Goal: Information Seeking & Learning: Learn about a topic

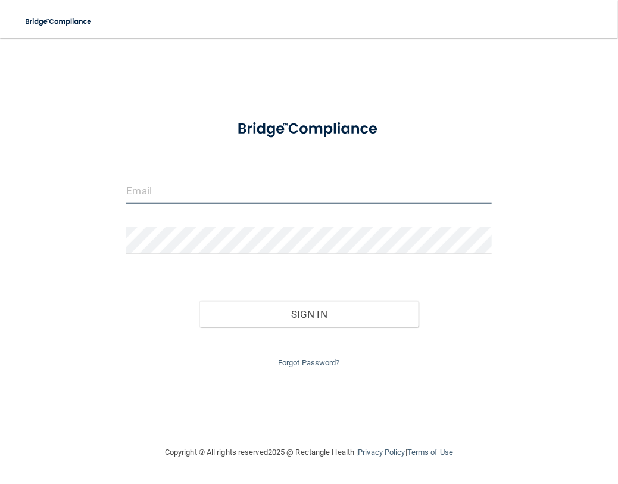
click at [189, 188] on input "email" at bounding box center [308, 190] width 365 height 27
type input "[EMAIL_ADDRESS][DOMAIN_NAME]"
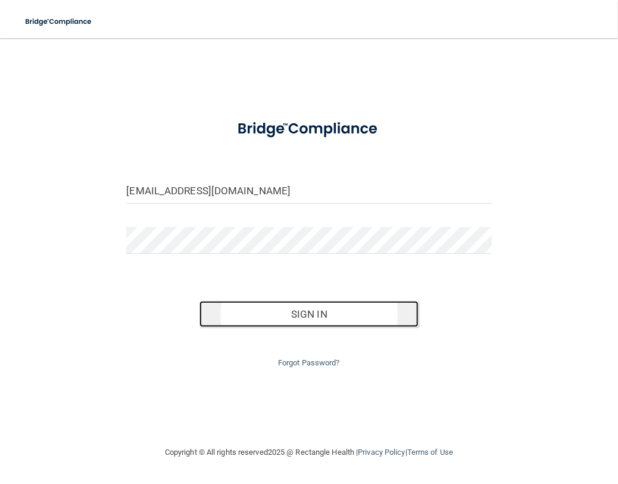
click at [257, 314] on button "Sign In" at bounding box center [309, 314] width 219 height 26
click at [269, 316] on button "Sign In" at bounding box center [309, 314] width 219 height 26
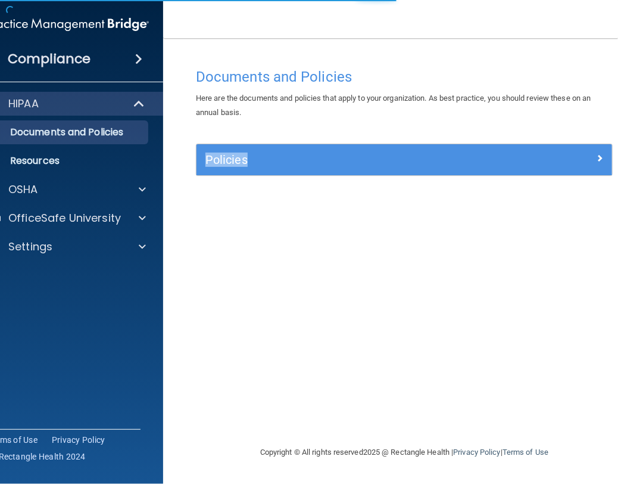
drag, startPoint x: 269, startPoint y: 316, endPoint x: 185, endPoint y: 268, distance: 96.9
click at [185, 268] on main "Documents and Policies Here are the documents and policies that apply to your o…" at bounding box center [404, 261] width 483 height 446
click at [95, 95] on div "HIPAA" at bounding box center [68, 104] width 191 height 24
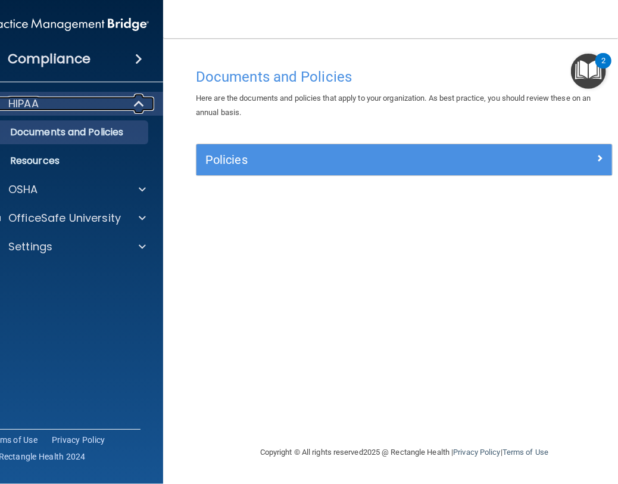
click at [71, 106] on div "HIPAA" at bounding box center [51, 104] width 147 height 14
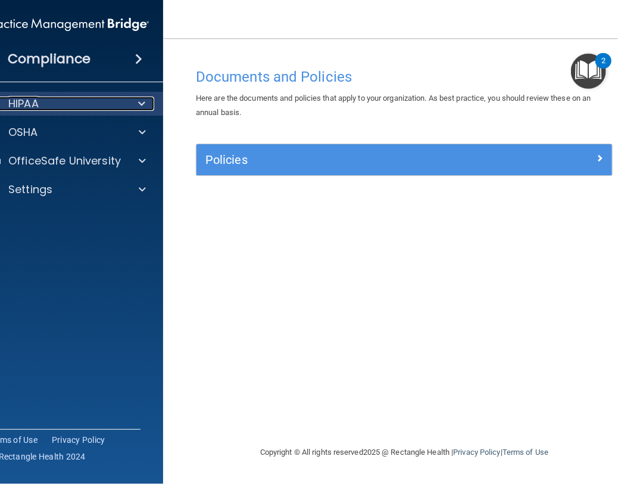
click at [71, 106] on div "HIPAA" at bounding box center [51, 104] width 147 height 14
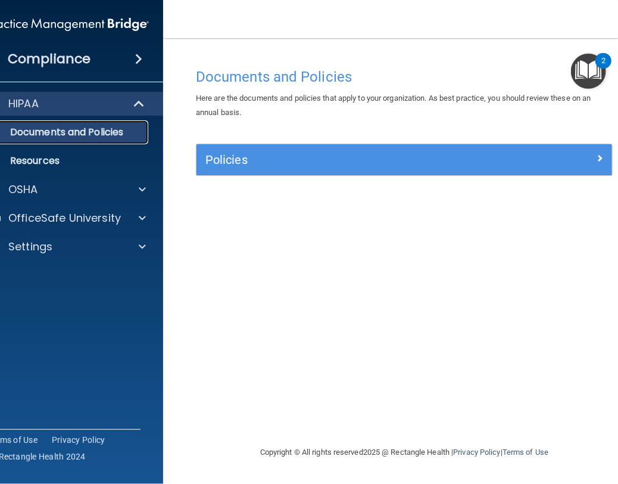
click at [70, 130] on p "Documents and Policies" at bounding box center [61, 132] width 163 height 12
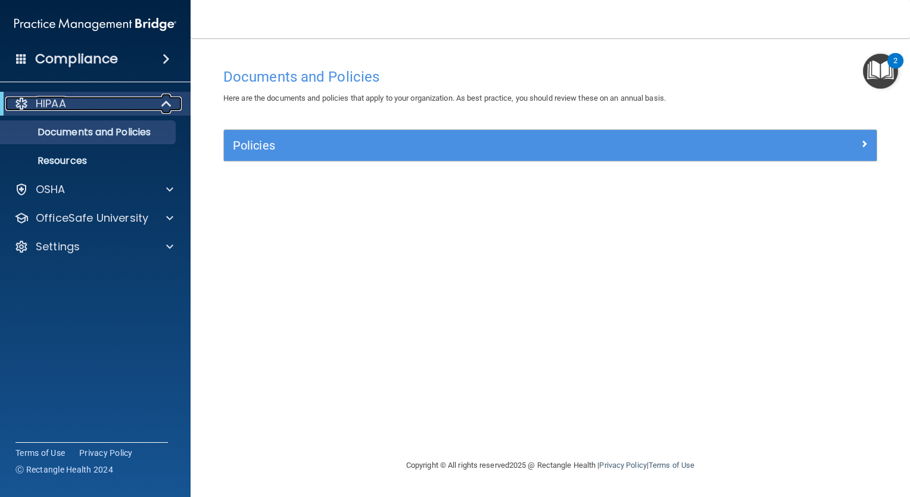
click at [61, 108] on p "HIPAA" at bounding box center [51, 104] width 30 height 14
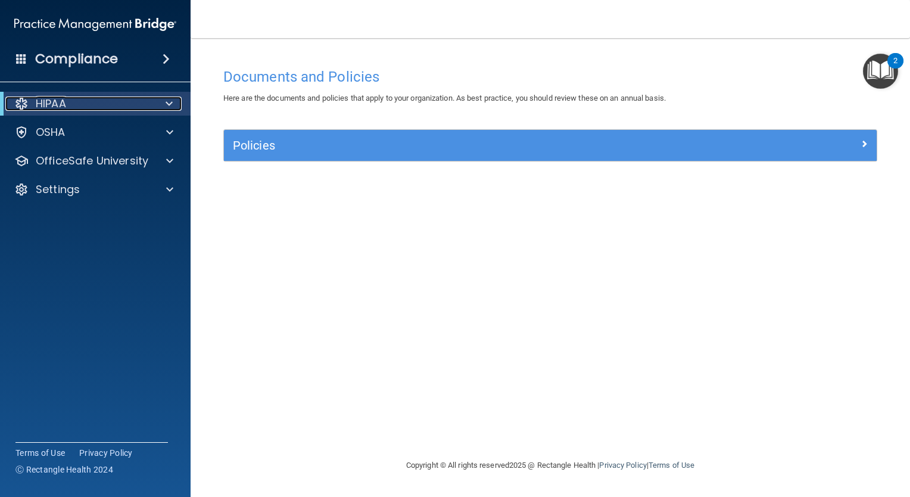
click at [61, 108] on p "HIPAA" at bounding box center [51, 104] width 30 height 14
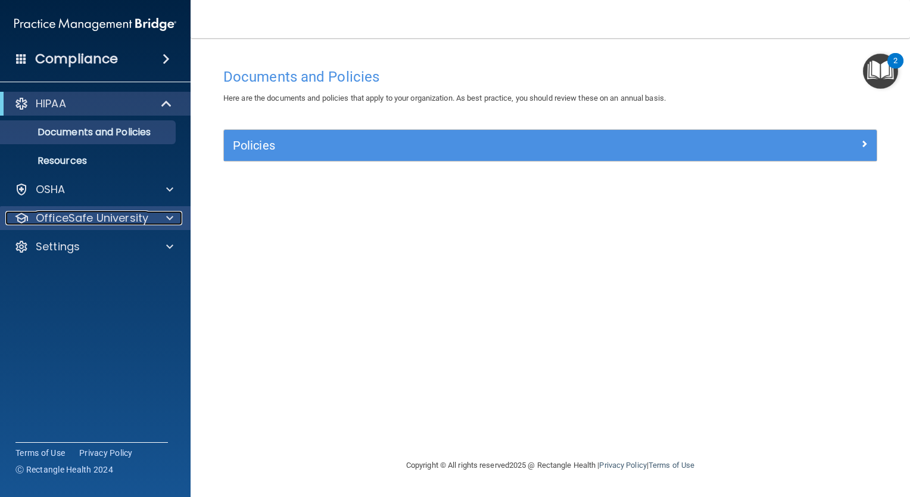
click at [74, 219] on p "OfficeSafe University" at bounding box center [92, 218] width 113 height 14
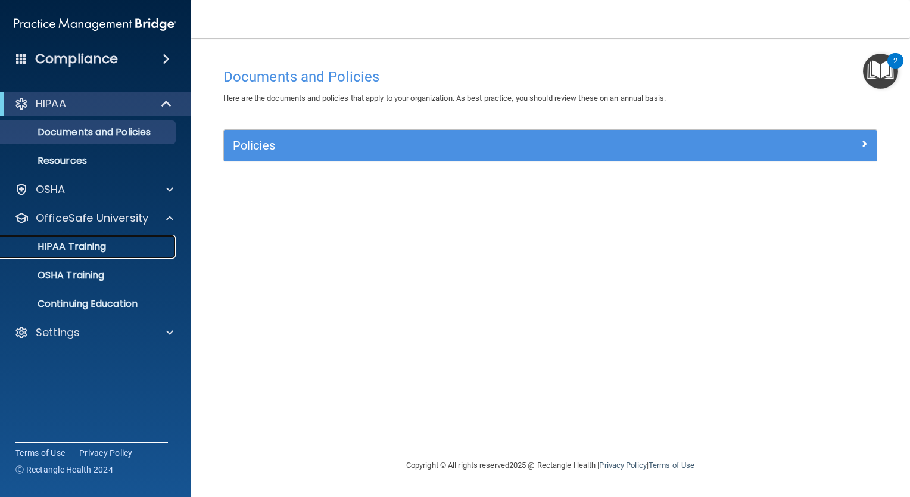
click at [72, 241] on p "HIPAA Training" at bounding box center [57, 247] width 98 height 12
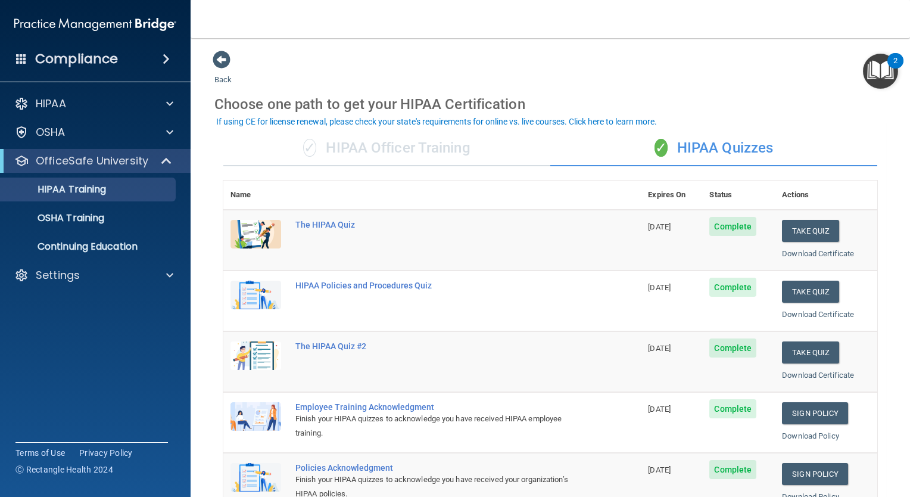
click at [304, 157] on div "✓ HIPAA Officer Training" at bounding box center [386, 148] width 327 height 36
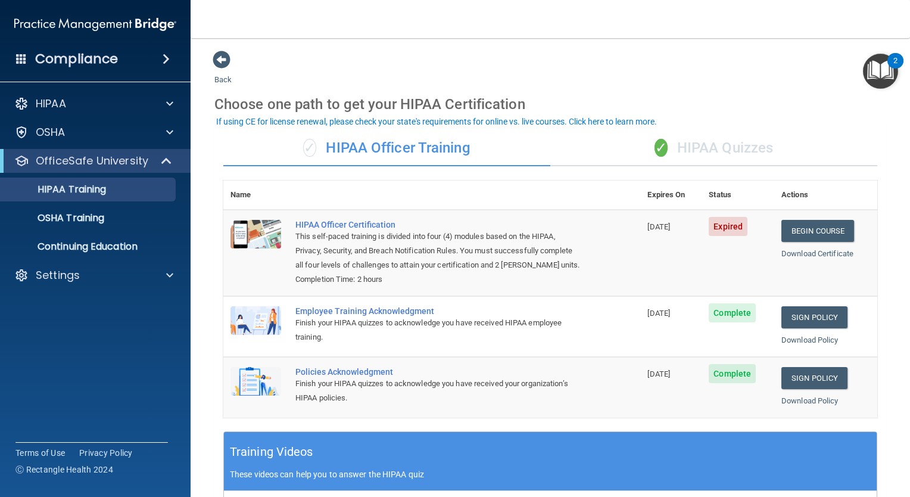
click at [304, 157] on div "✓ HIPAA Officer Training" at bounding box center [386, 148] width 327 height 36
click at [381, 226] on div "HIPAA Officer Certification" at bounding box center [437, 225] width 285 height 10
